Goal: Information Seeking & Learning: Learn about a topic

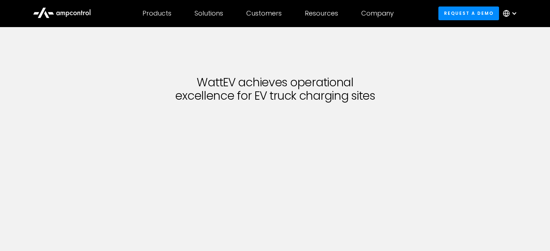
click at [59, 13] on icon at bounding box center [57, 14] width 3 height 4
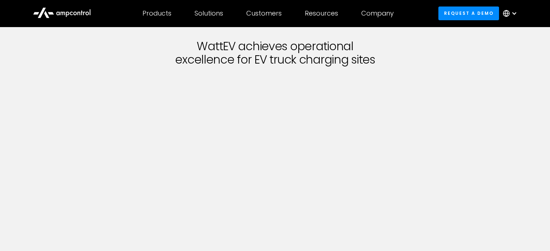
scroll to position [72, 0]
